Goal: Task Accomplishment & Management: Use online tool/utility

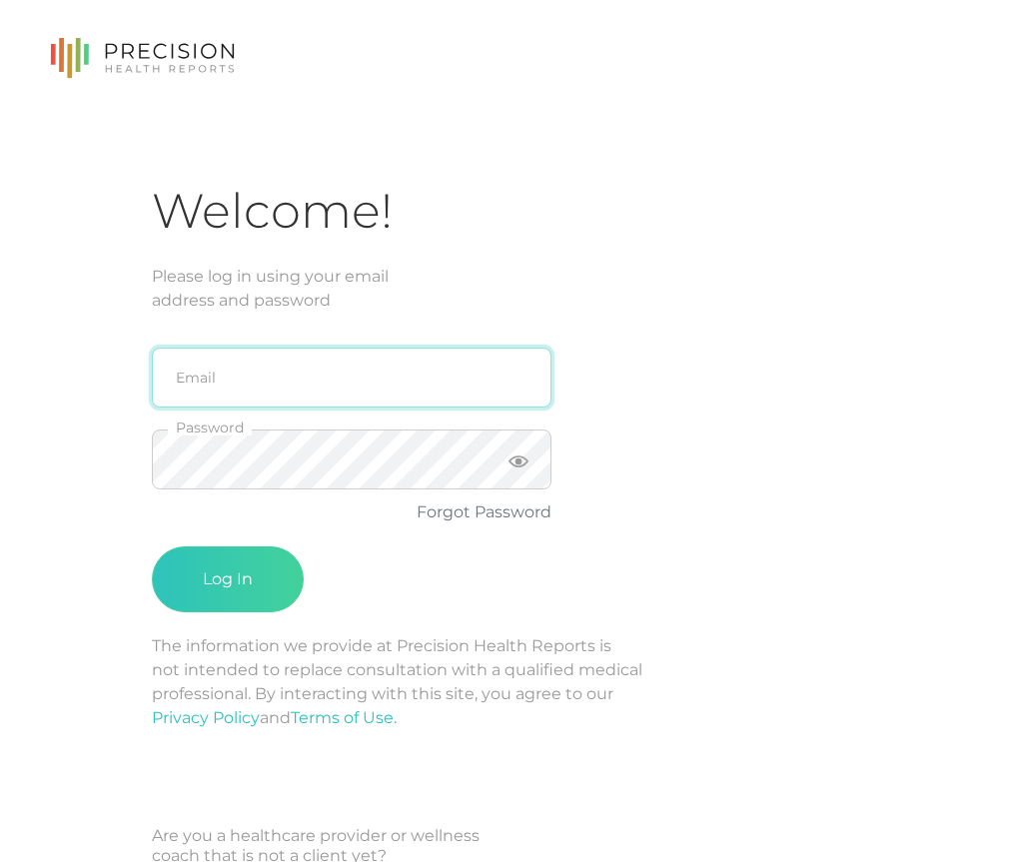
click at [365, 397] on input "email" at bounding box center [352, 378] width 400 height 60
type input "[PERSON_NAME][EMAIL_ADDRESS][PERSON_NAME][DOMAIN_NAME]"
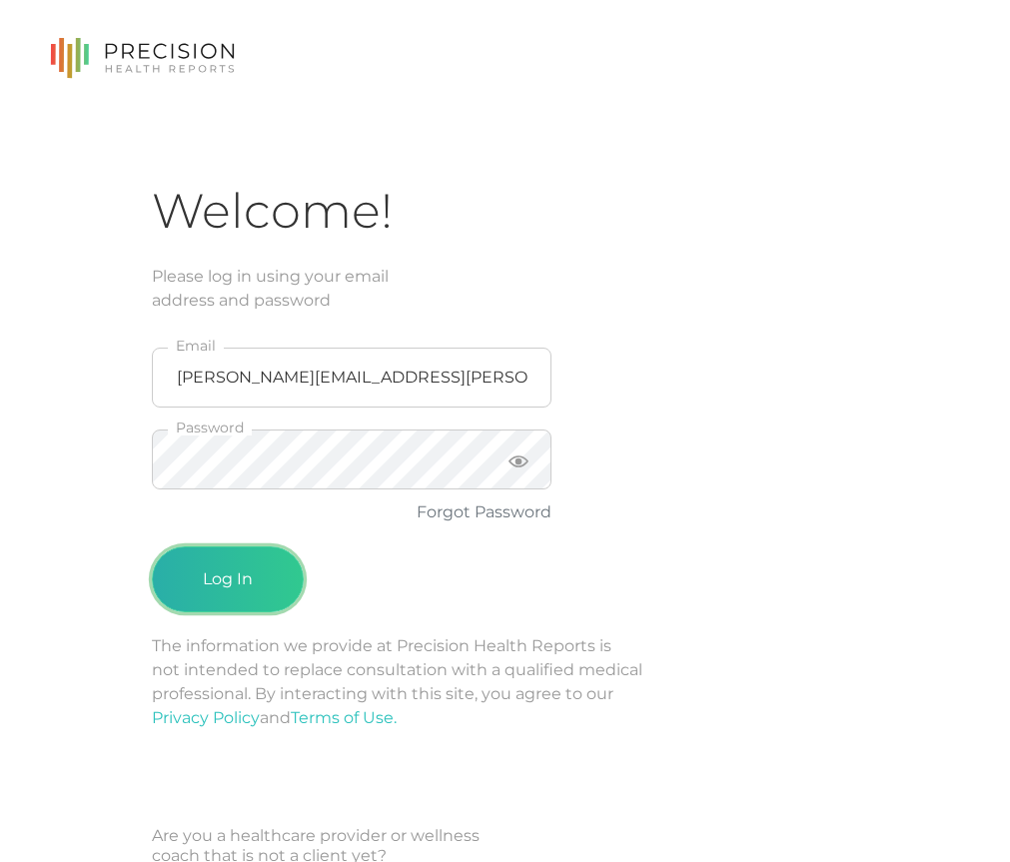
click at [256, 574] on button "Log In" at bounding box center [228, 579] width 152 height 66
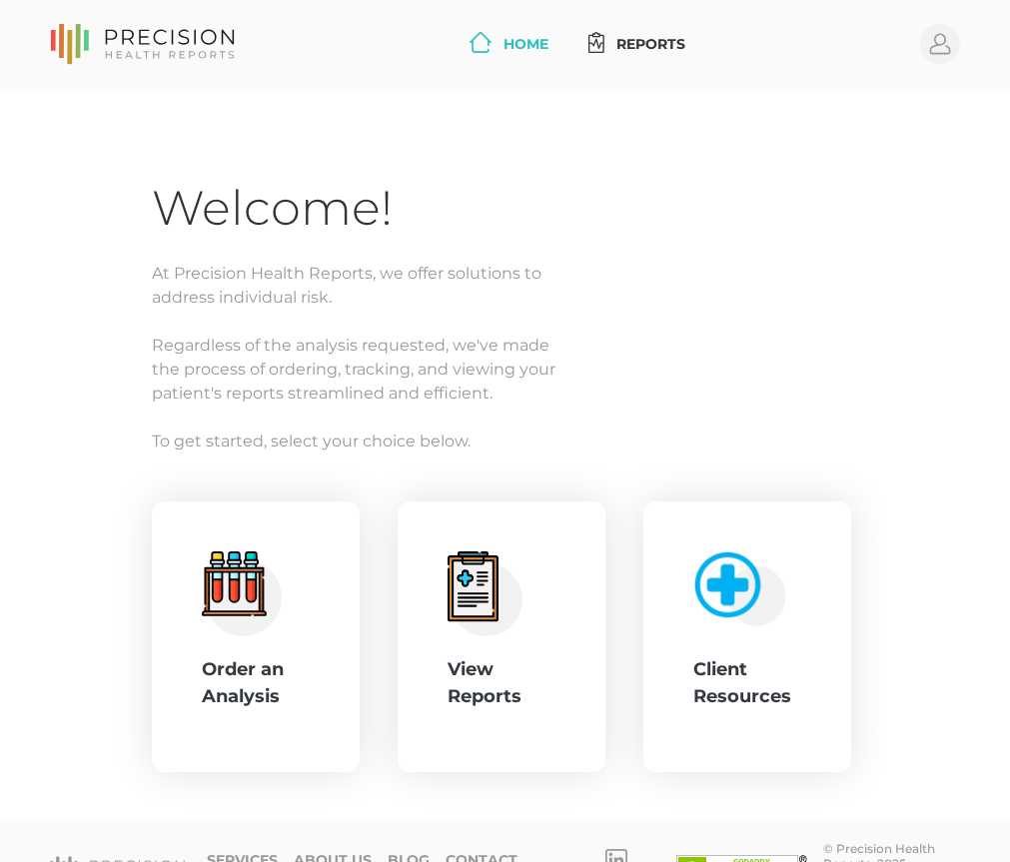
scroll to position [58, 0]
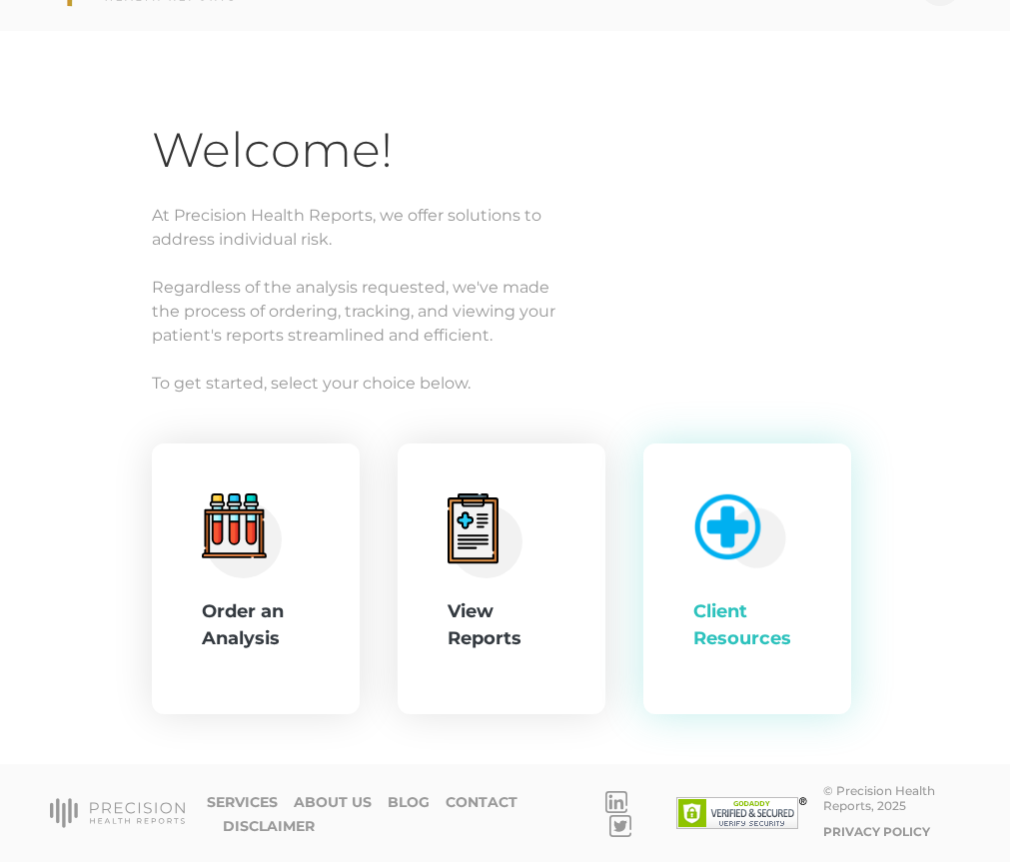
click at [755, 541] on img at bounding box center [735, 526] width 103 height 85
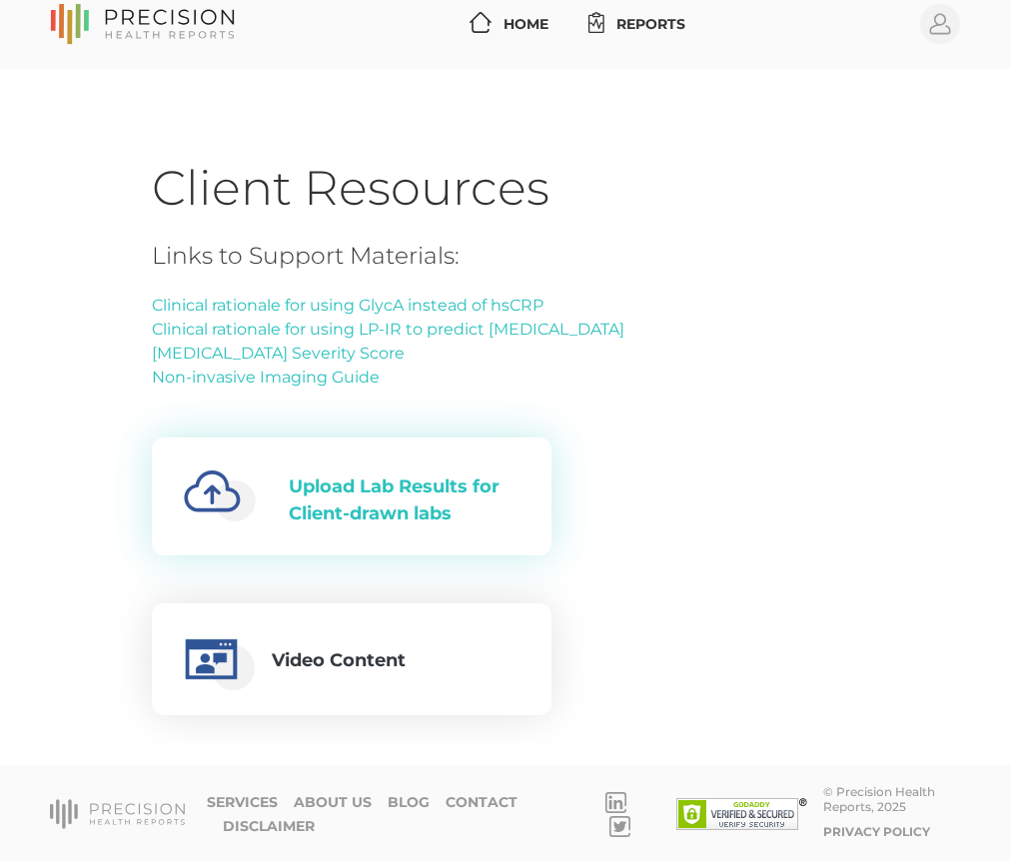
click at [372, 493] on div "Upload Lab Results for Client-drawn labs" at bounding box center [404, 500] width 231 height 54
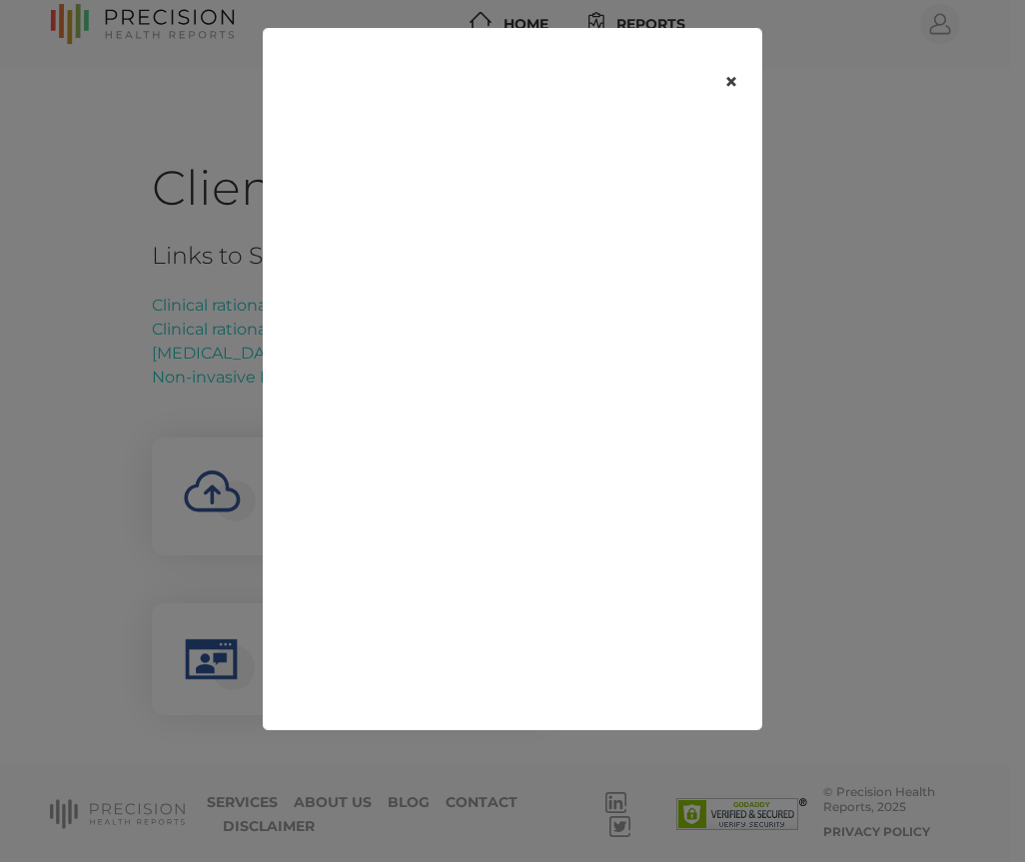
click at [731, 76] on button "×" at bounding box center [731, 81] width 62 height 83
